Goal: Information Seeking & Learning: Learn about a topic

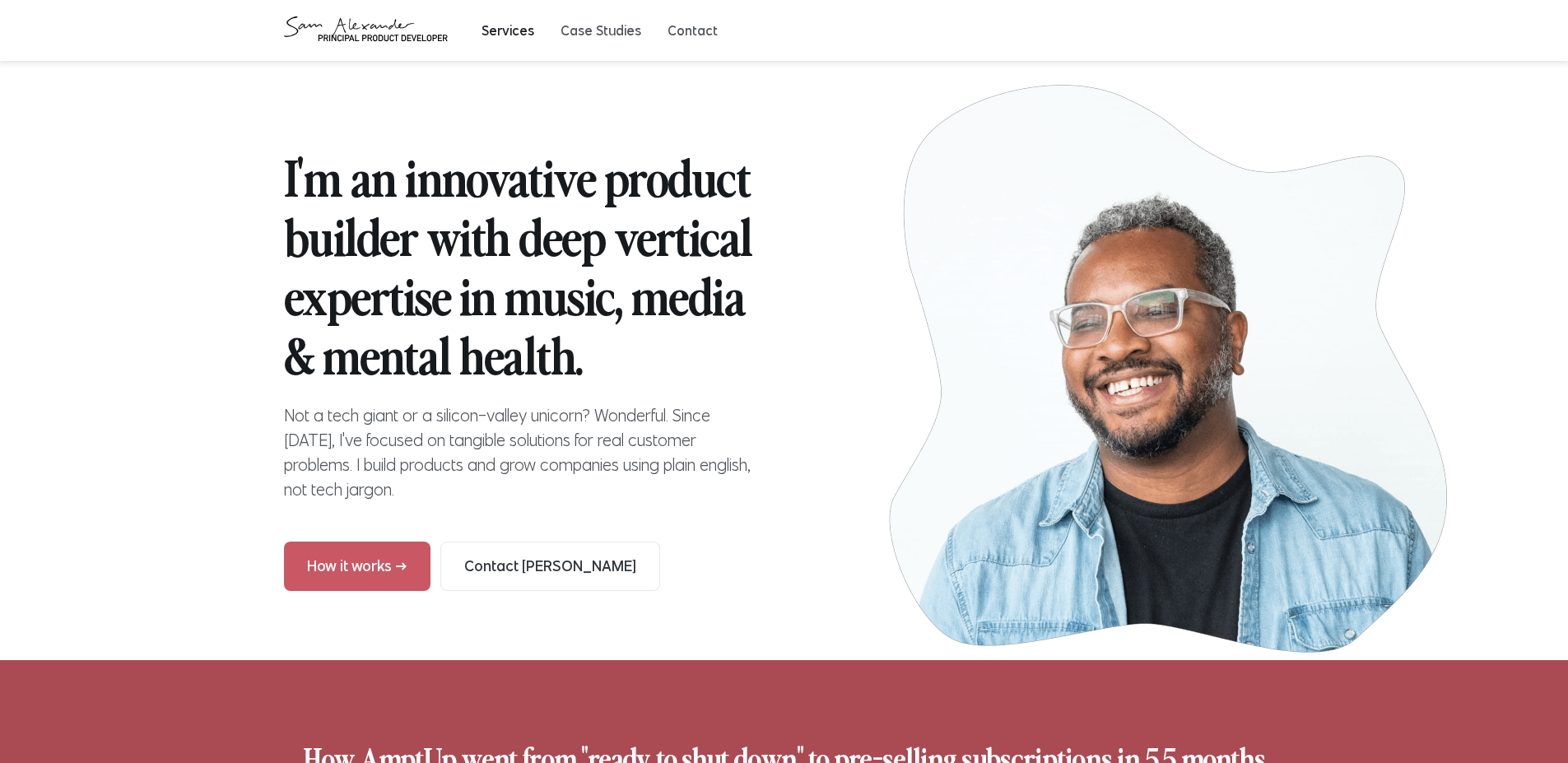
click at [509, 25] on button "Services" at bounding box center [508, 30] width 53 height 16
click at [577, 24] on button "Case Studies" at bounding box center [601, 30] width 81 height 16
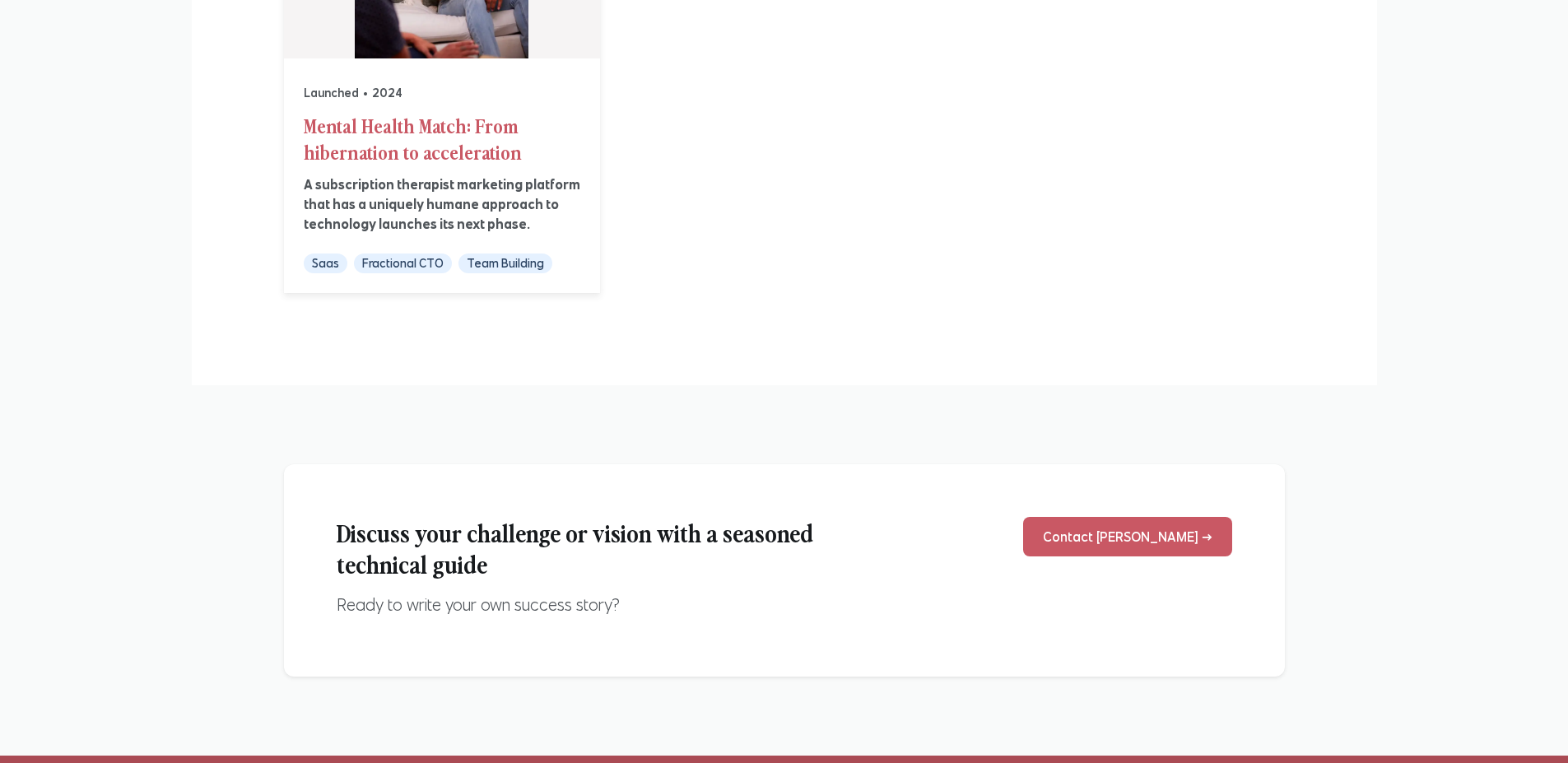
scroll to position [1120, 0]
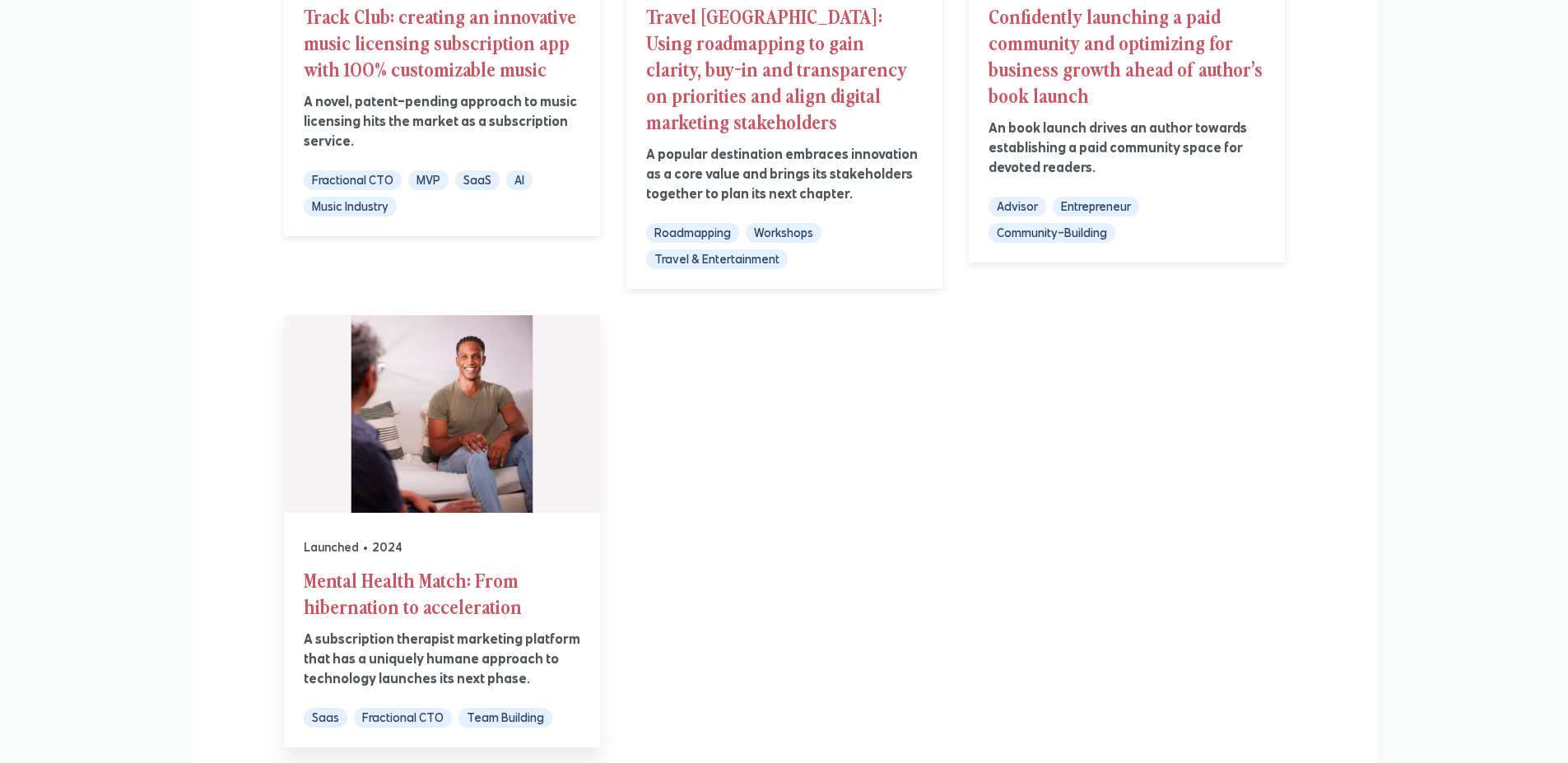
click at [431, 539] on div "Launched 2024 Mental Health Match: From hibernation to acceleration A subscript…" at bounding box center [442, 613] width 277 height 149
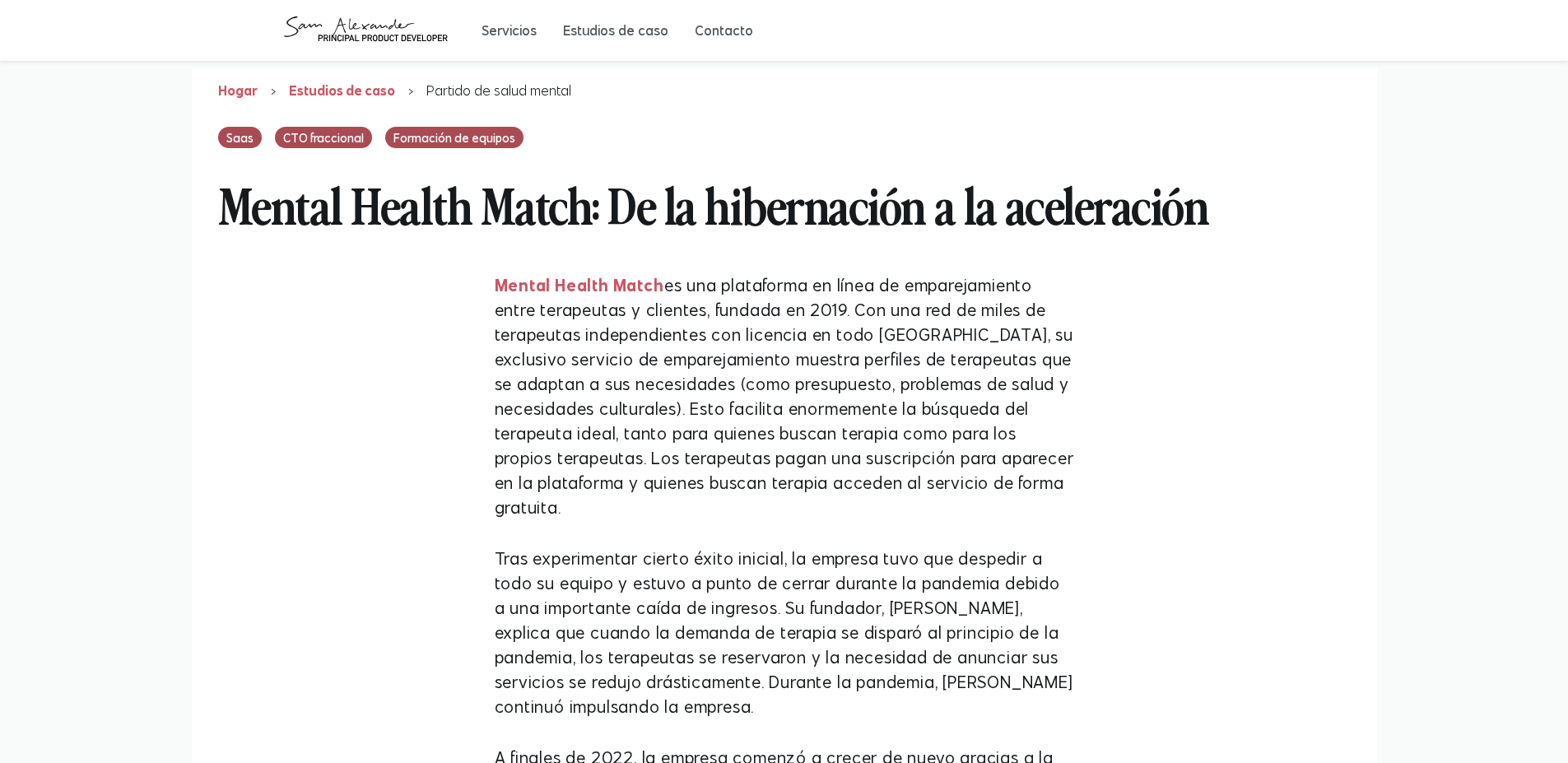
click at [430, 42] on icon at bounding box center [365, 30] width 165 height 28
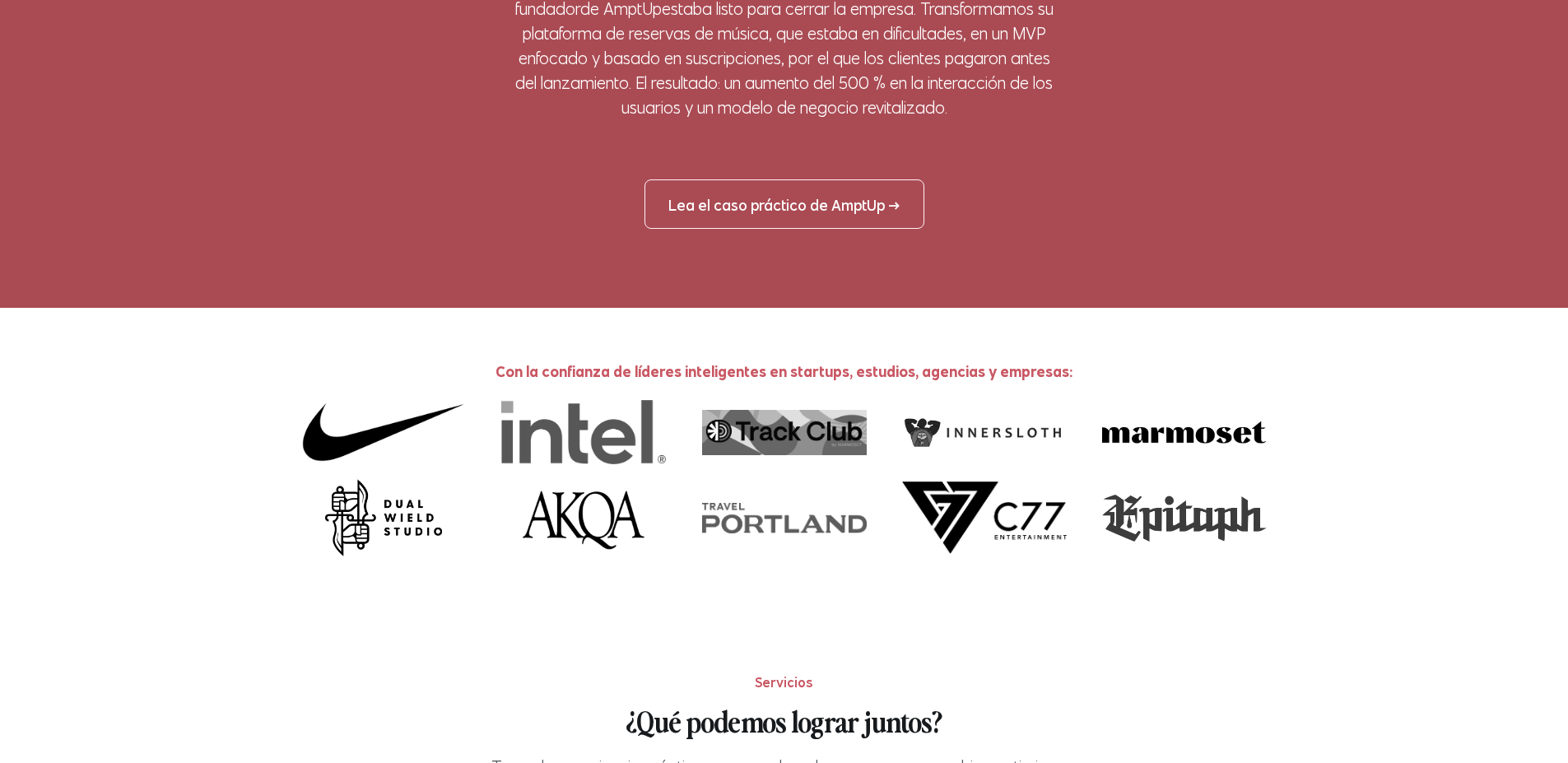
scroll to position [889, 0]
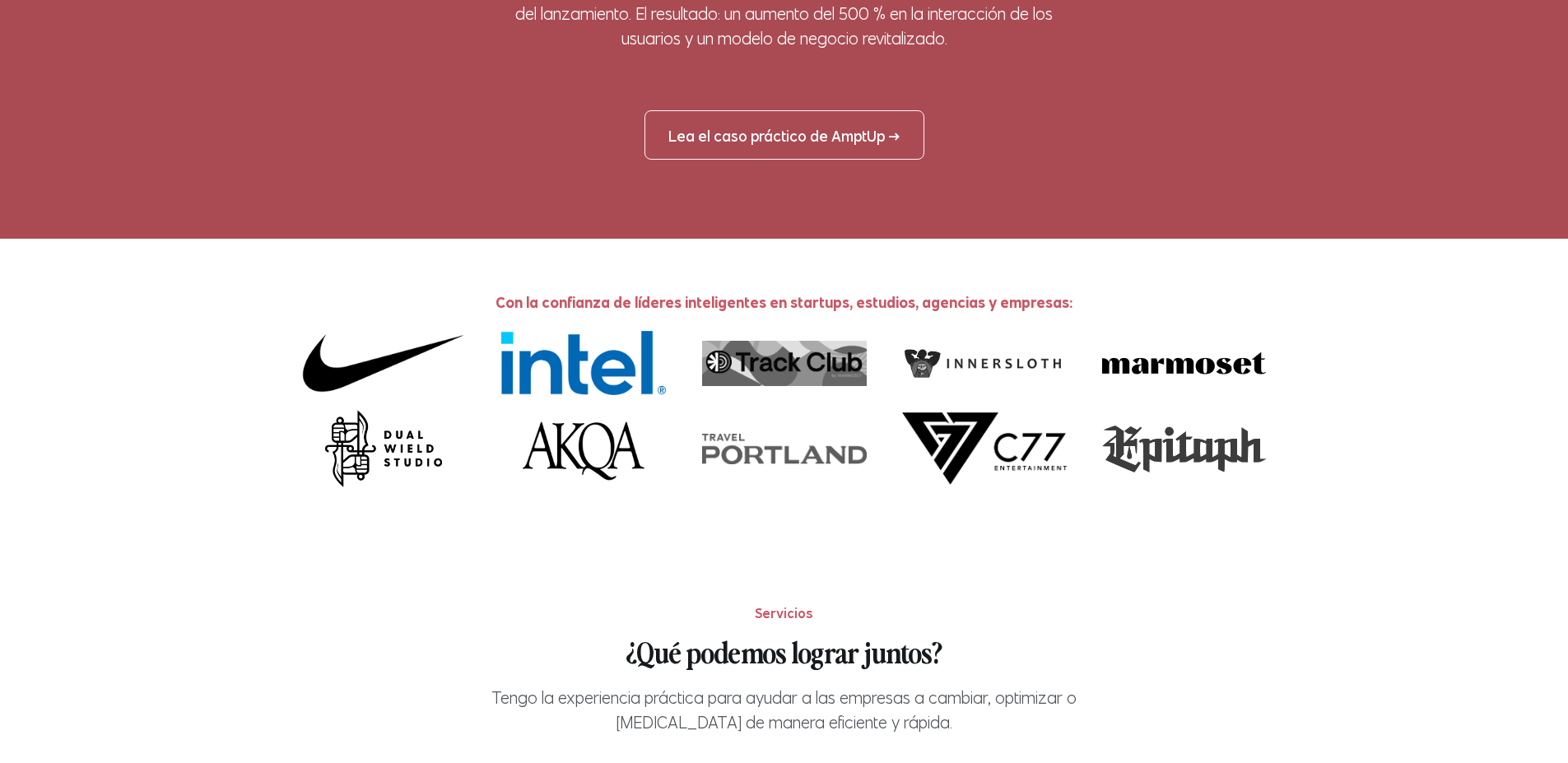
click at [623, 376] on img at bounding box center [583, 363] width 165 height 64
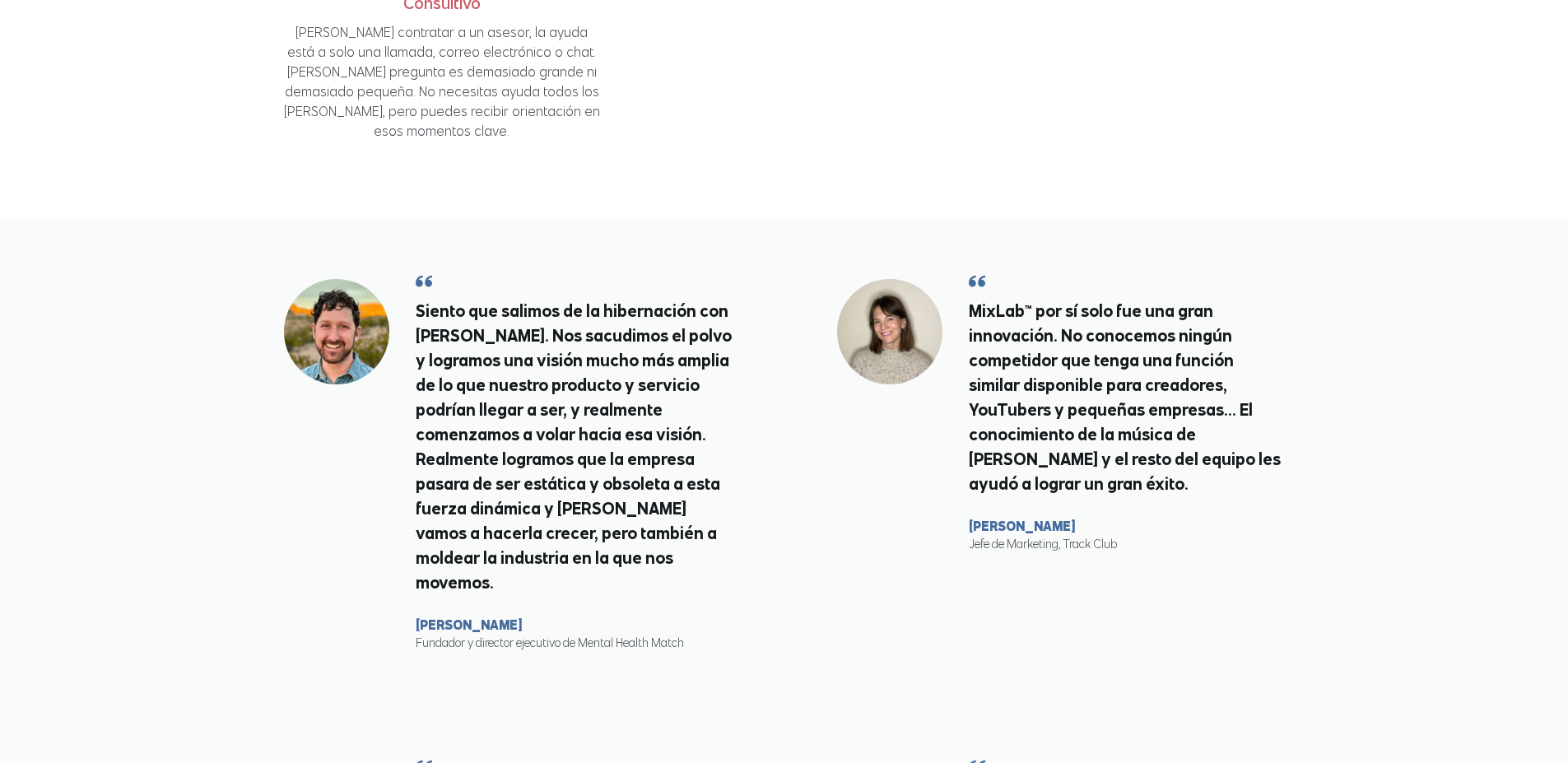
scroll to position [2249, 0]
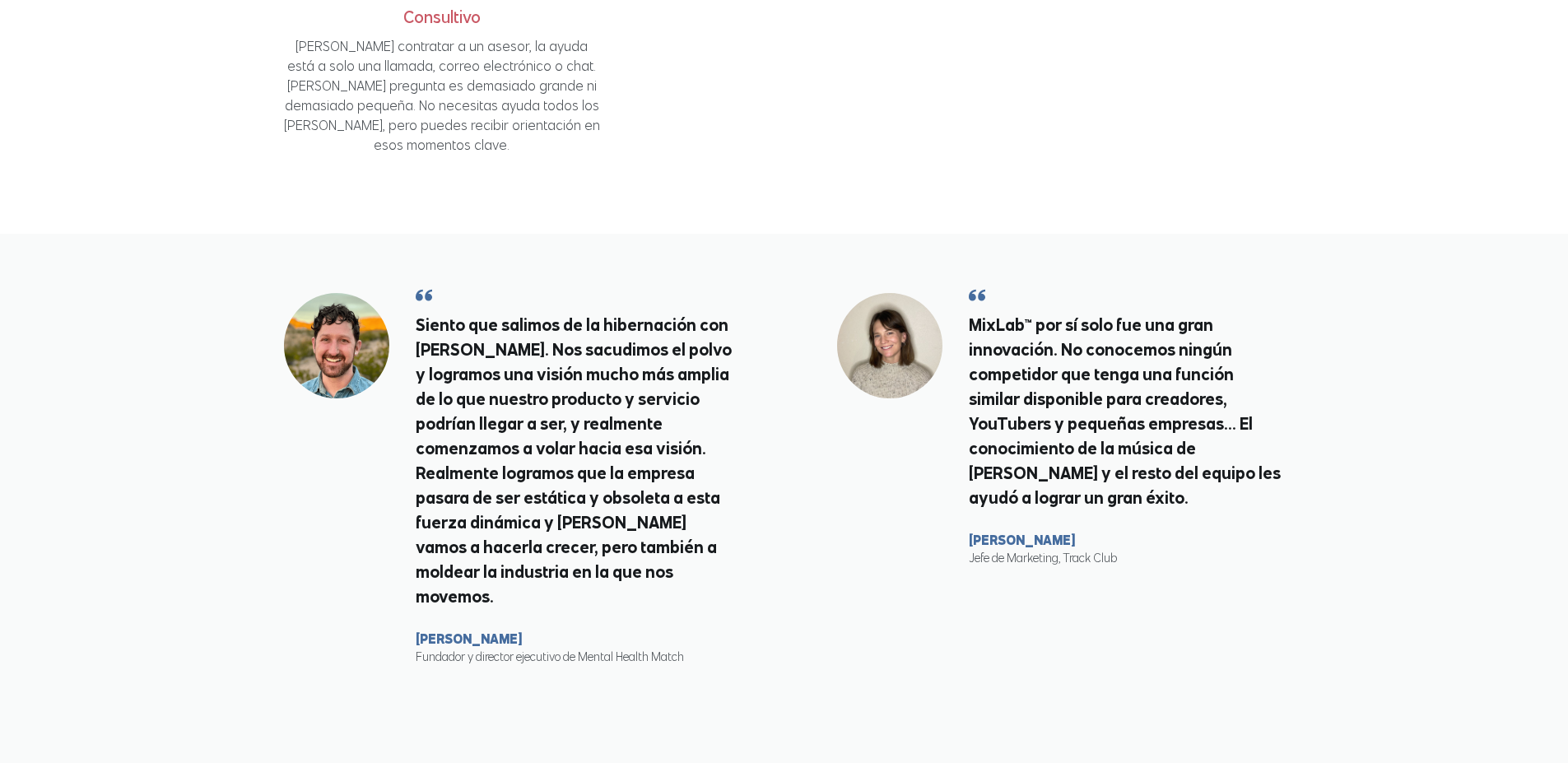
click at [463, 630] on font "[PERSON_NAME]" at bounding box center [468, 638] width 106 height 16
click at [466, 630] on font "[PERSON_NAME]" at bounding box center [468, 638] width 106 height 16
click at [468, 630] on font "[PERSON_NAME]" at bounding box center [468, 638] width 106 height 16
drag, startPoint x: 685, startPoint y: 597, endPoint x: 576, endPoint y: 594, distance: 109.0
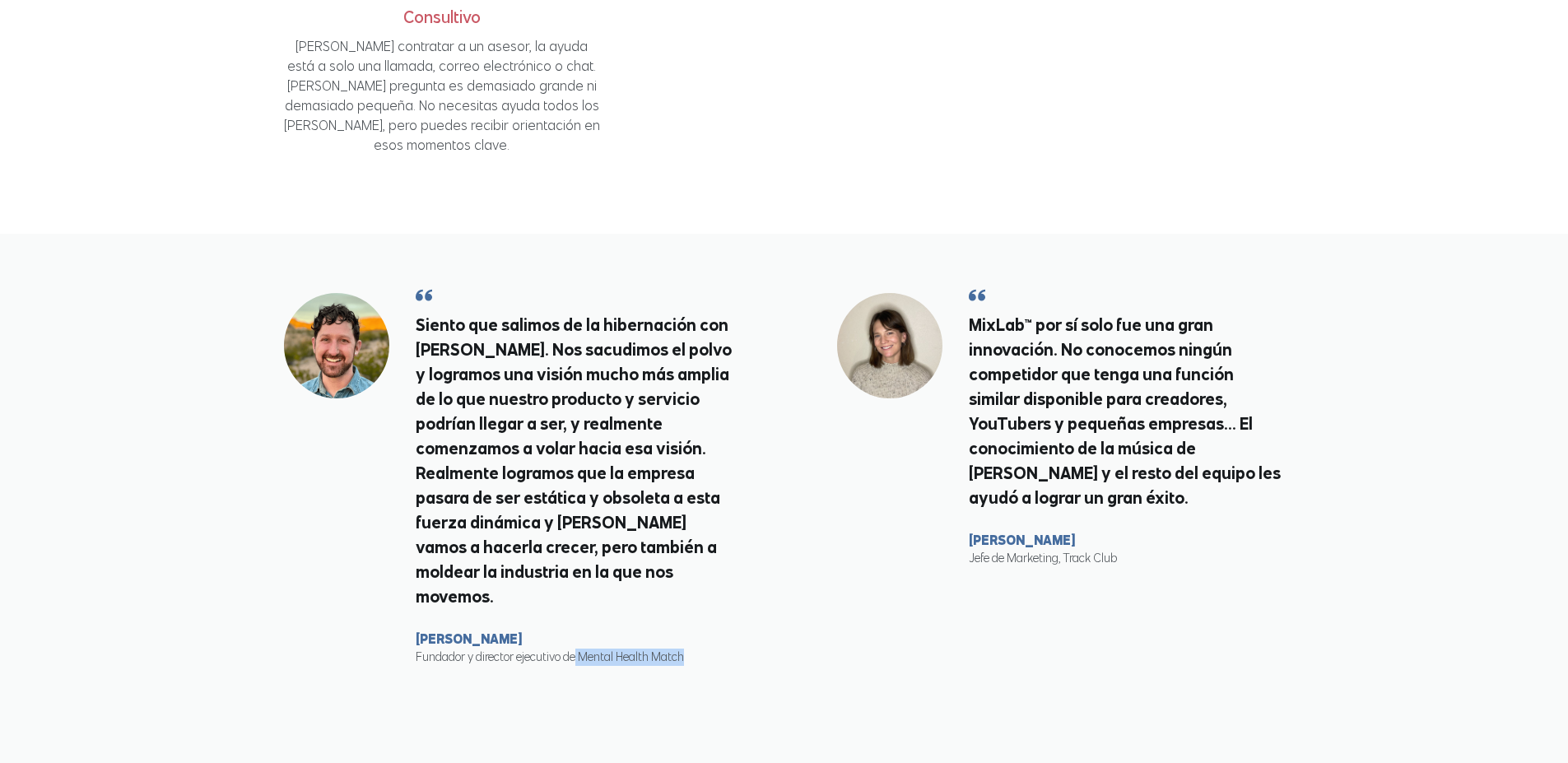
click at [576, 629] on div "[PERSON_NAME] Fundador y director ejecutivo de Mental Health Match" at bounding box center [574, 647] width 316 height 37
copy font "Mental Health Match"
drag, startPoint x: 527, startPoint y: 567, endPoint x: 382, endPoint y: 571, distance: 145.1
click at [381, 572] on blockquote "Siento que salimos de la hibernación con [PERSON_NAME]. Nos sacudimos el polvo …" at bounding box center [507, 476] width 447 height 380
copy font "[PERSON_NAME]"
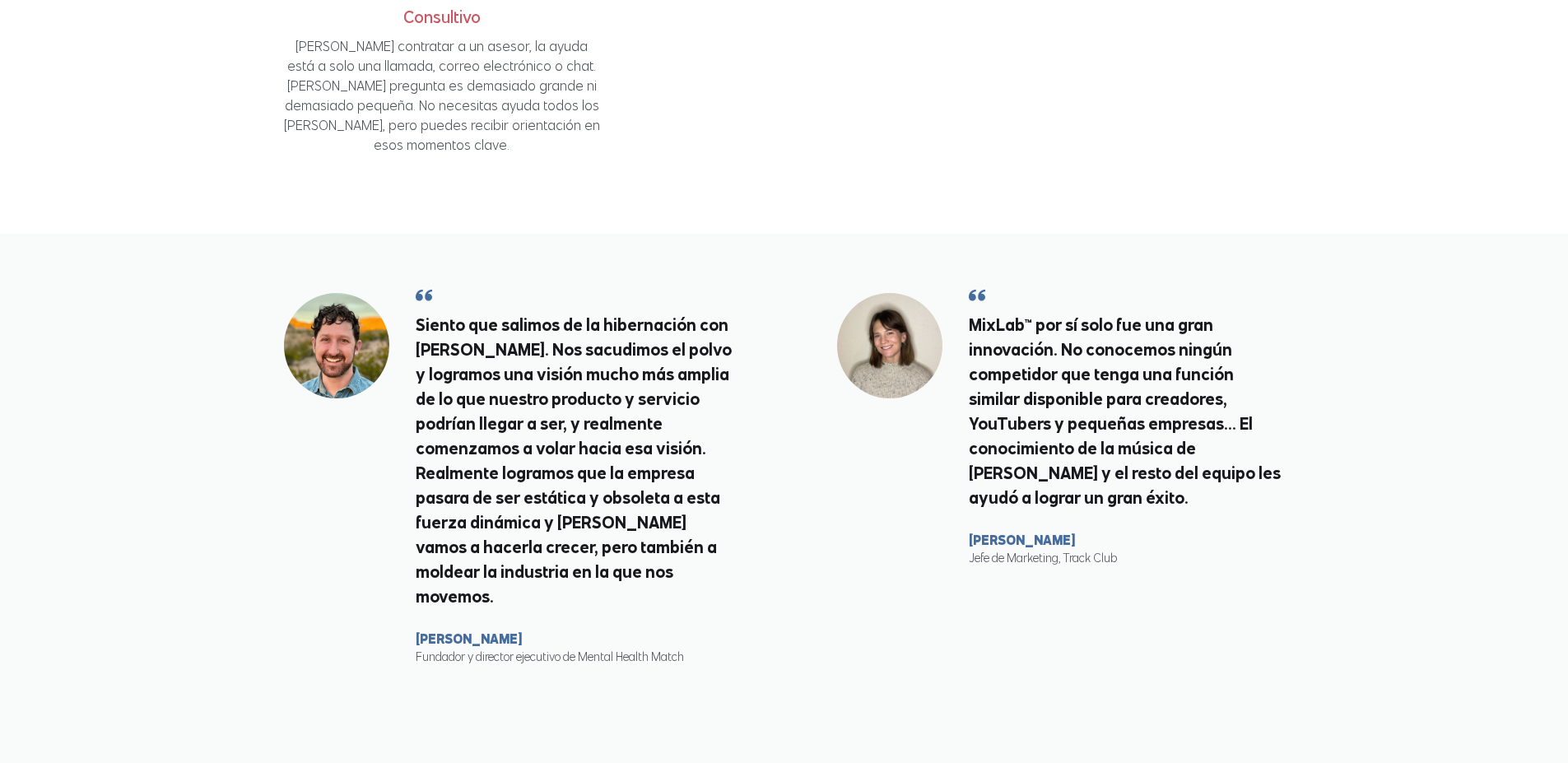
click at [571, 650] on font "Fundador y director ejecutivo de Mental Health Match" at bounding box center [549, 657] width 268 height 15
click at [600, 650] on font "Fundador y director ejecutivo de Mental Health Match" at bounding box center [549, 657] width 268 height 15
copy font "Mental"
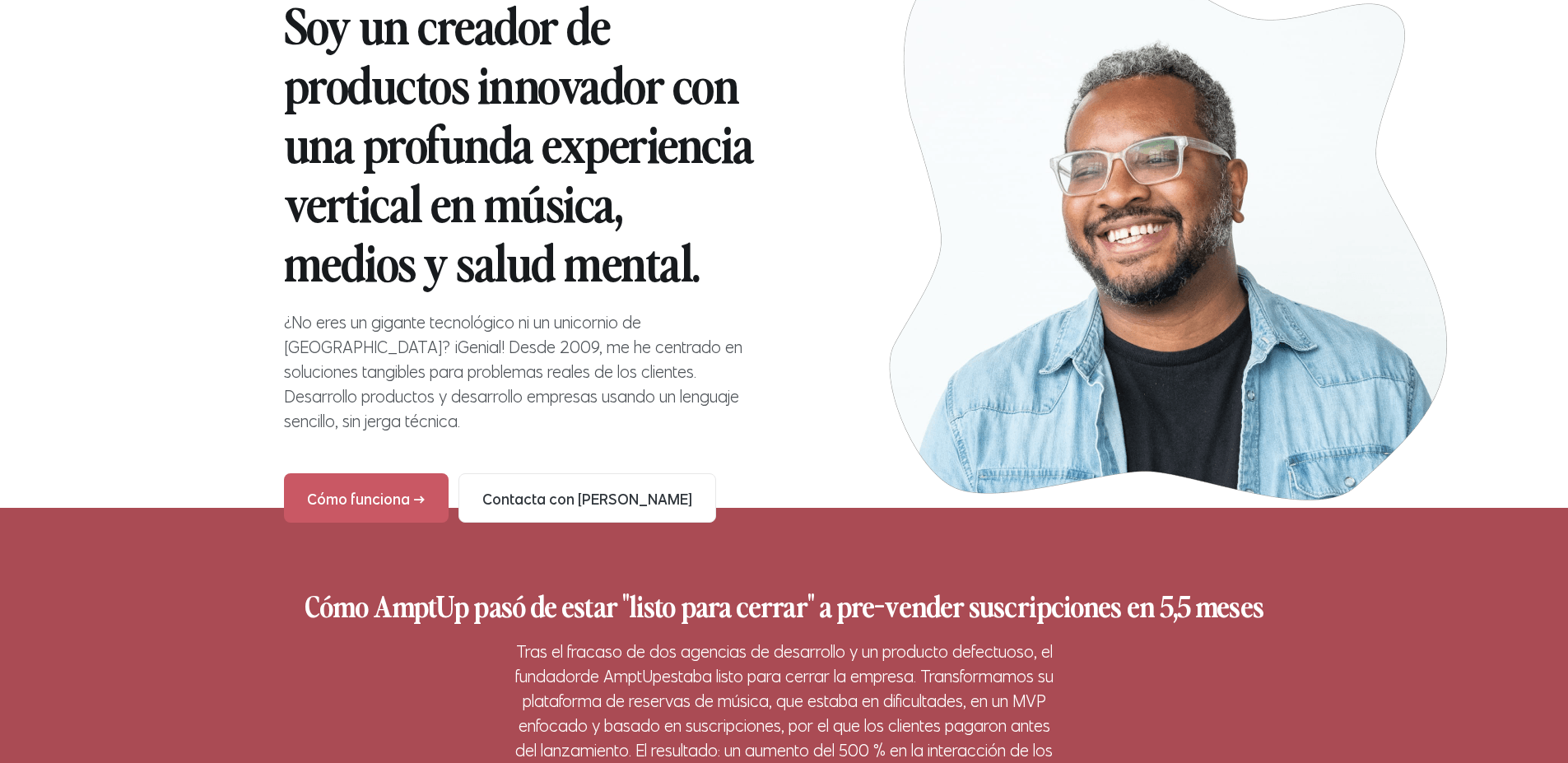
scroll to position [0, 0]
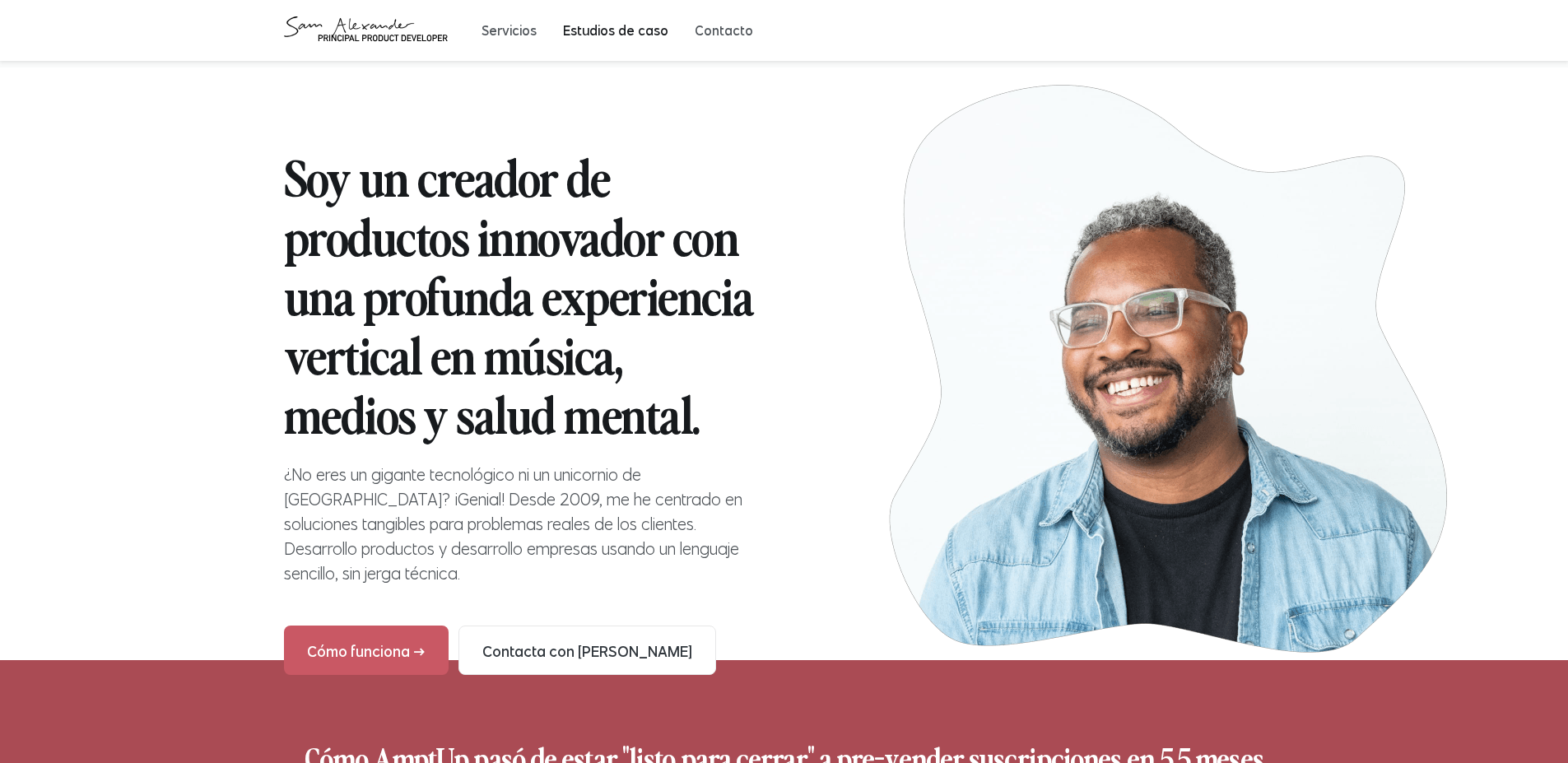
click at [643, 28] on font "Estudios de caso" at bounding box center [616, 30] width 105 height 16
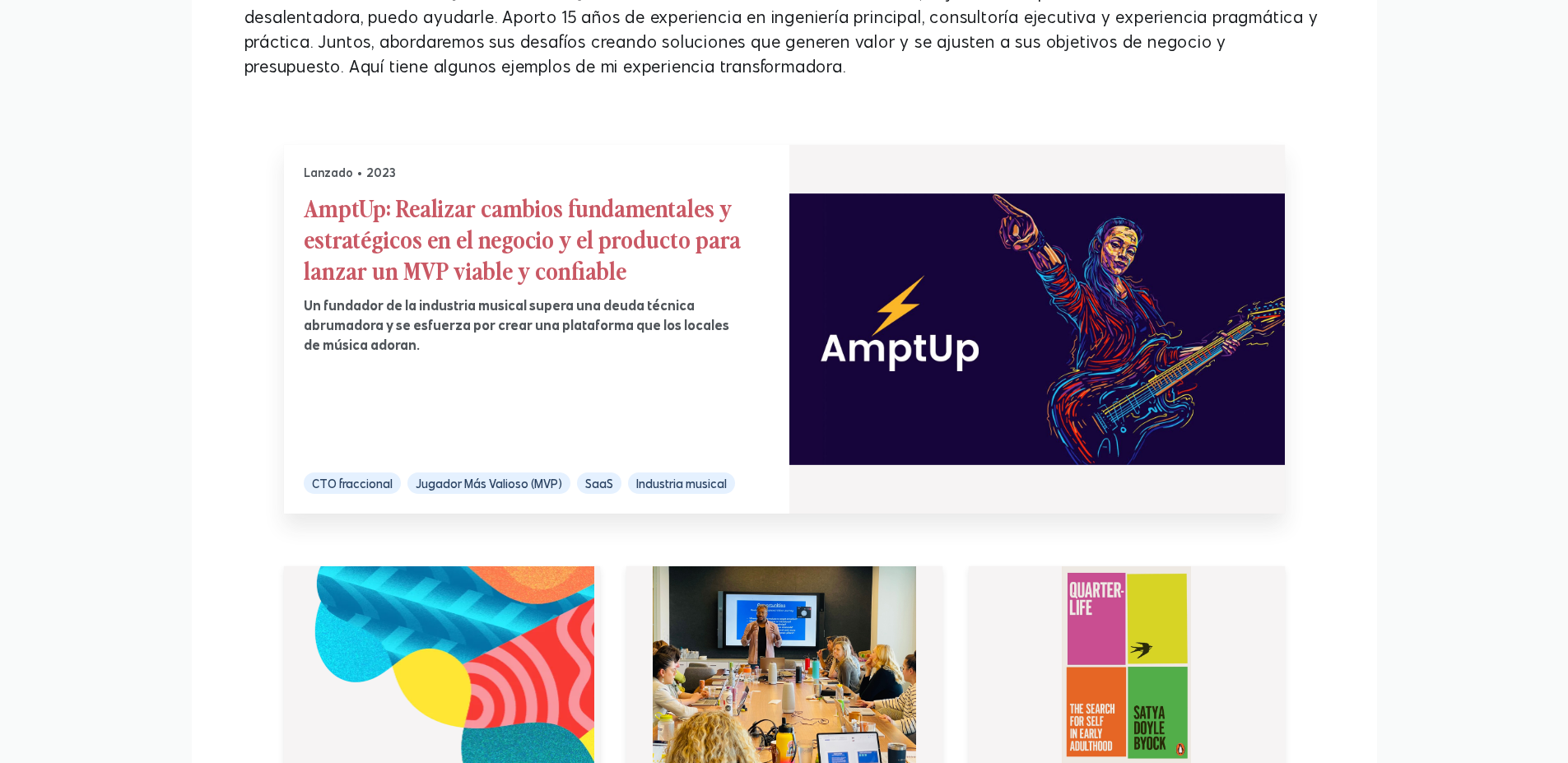
scroll to position [297, 0]
